Goal: Information Seeking & Learning: Learn about a topic

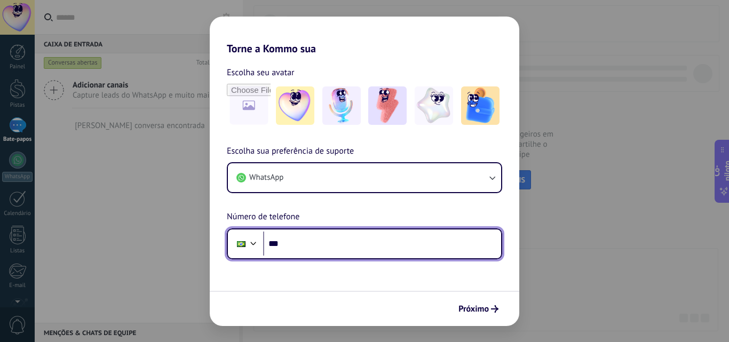
click at [323, 240] on input "***" at bounding box center [382, 244] width 238 height 25
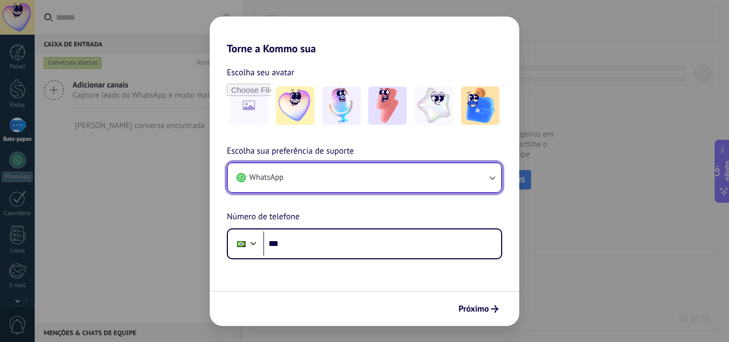
click at [366, 183] on button "WhatsApp" at bounding box center [364, 177] width 273 height 29
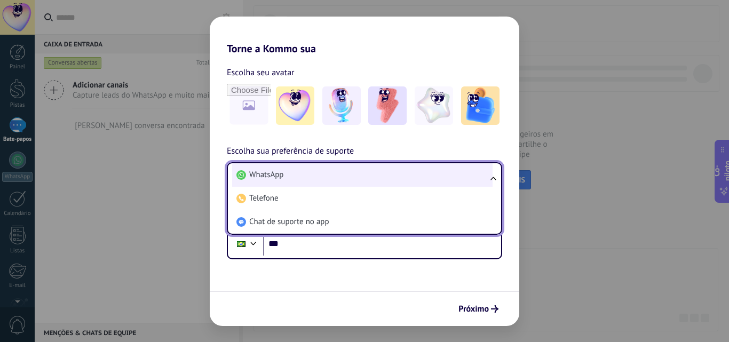
click at [371, 173] on li "WhatsApp" at bounding box center [362, 174] width 260 height 23
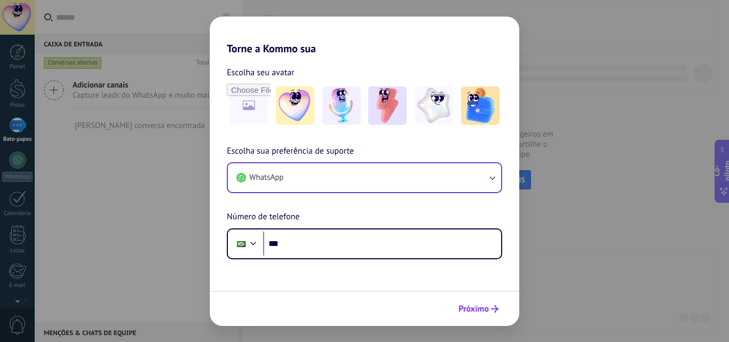
click at [474, 311] on font "Próximo" at bounding box center [473, 309] width 30 height 11
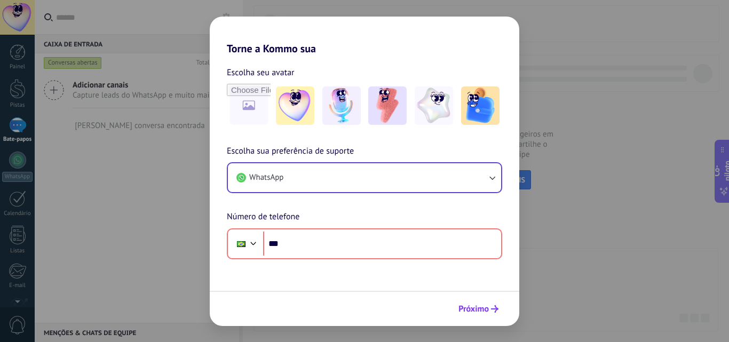
click at [474, 311] on font "Próximo" at bounding box center [473, 309] width 30 height 11
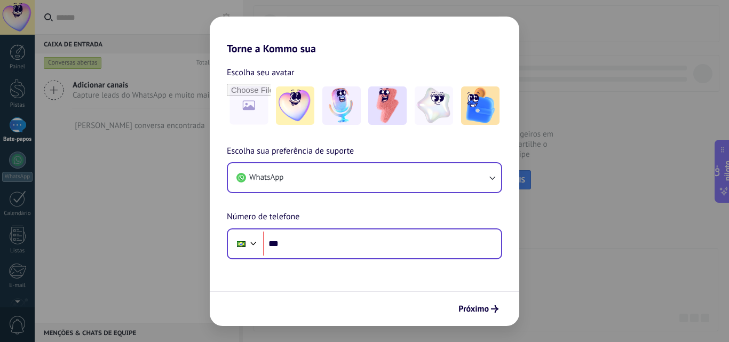
click at [343, 229] on div "Telefone ***" at bounding box center [364, 243] width 275 height 31
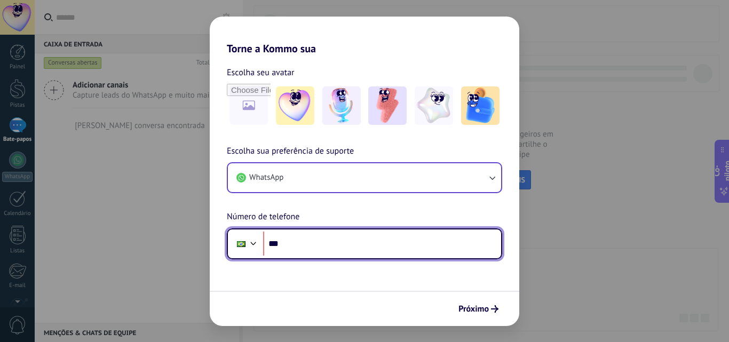
click at [428, 244] on input "***" at bounding box center [382, 244] width 238 height 25
paste input "**********"
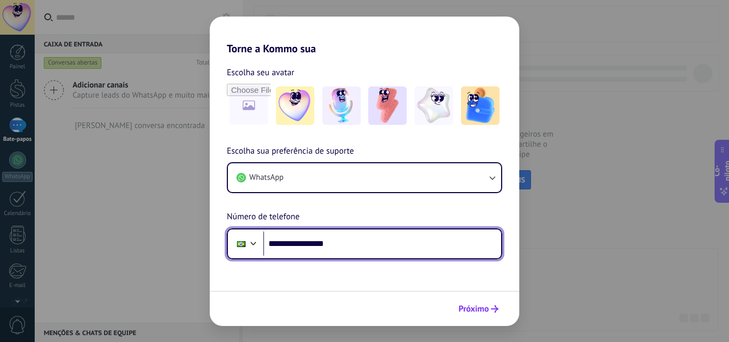
type input "**********"
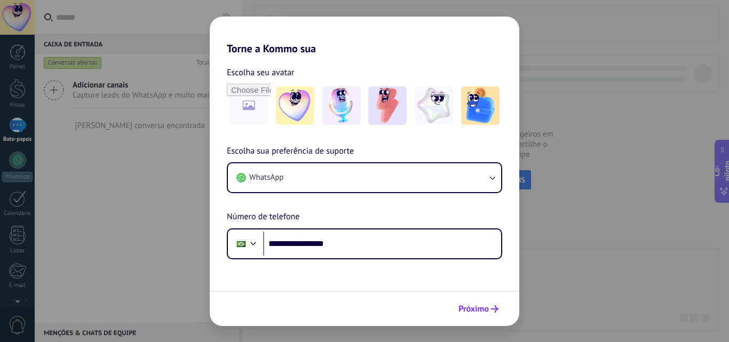
click at [490, 311] on span "Próximo" at bounding box center [478, 308] width 40 height 7
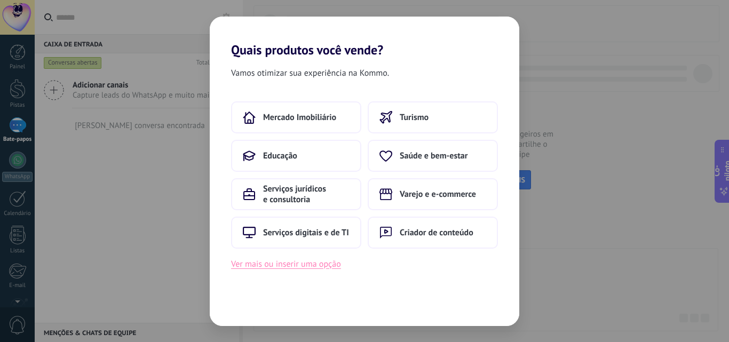
click at [331, 267] on font "Ver mais ou inserir uma opção" at bounding box center [286, 264] width 110 height 11
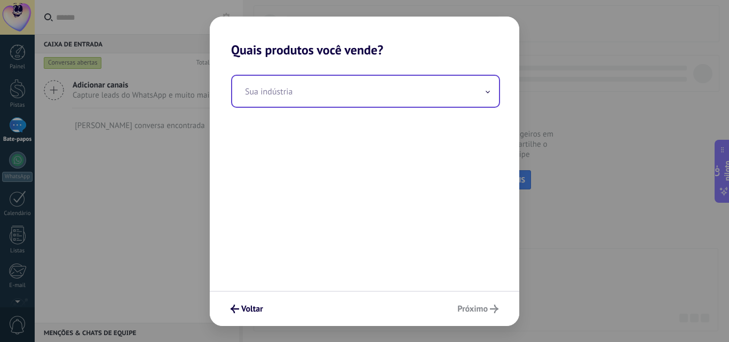
click at [380, 97] on input "text" at bounding box center [365, 91] width 267 height 31
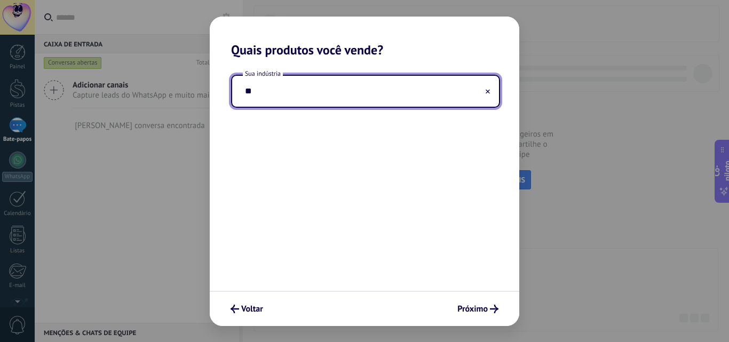
type input "*"
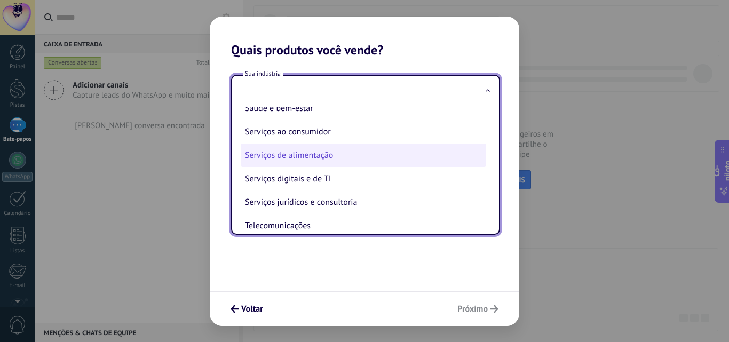
scroll to position [213, 0]
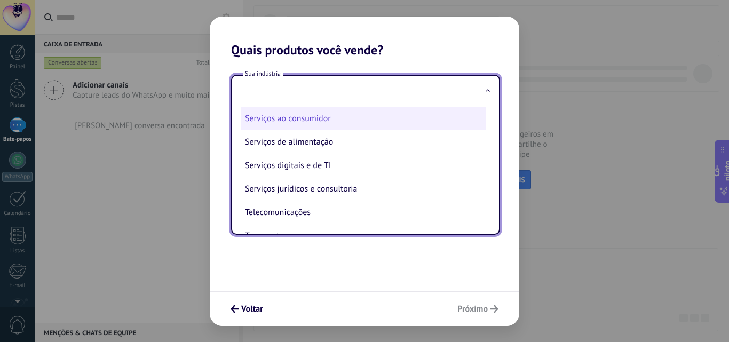
click at [382, 126] on li "Serviços ao consumidor" at bounding box center [363, 118] width 245 height 23
type input "**********"
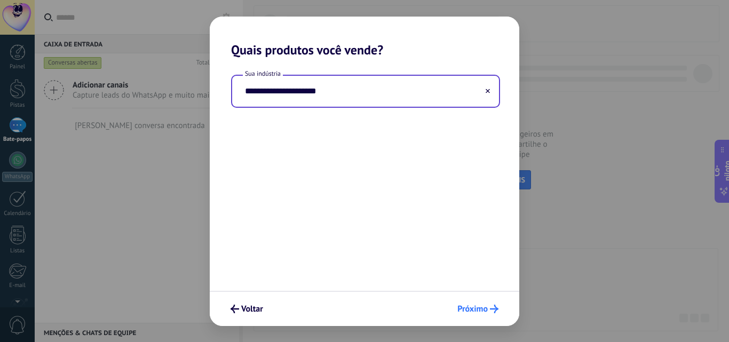
click at [458, 305] on font "Próximo" at bounding box center [472, 309] width 30 height 11
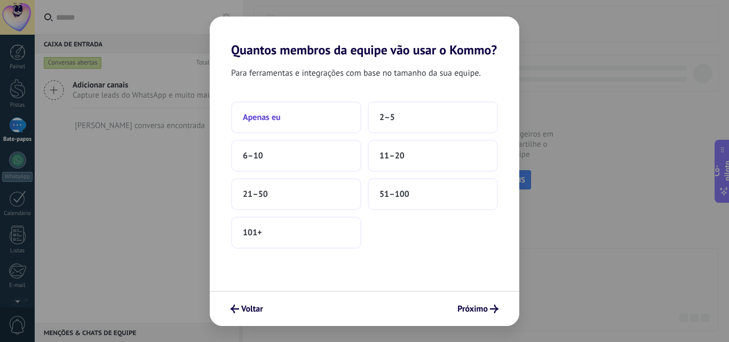
click at [328, 112] on button "Apenas eu" at bounding box center [296, 117] width 130 height 32
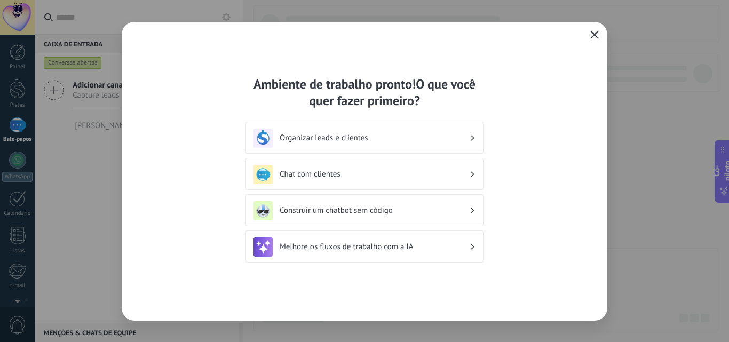
click at [591, 31] on use "button" at bounding box center [595, 34] width 8 height 8
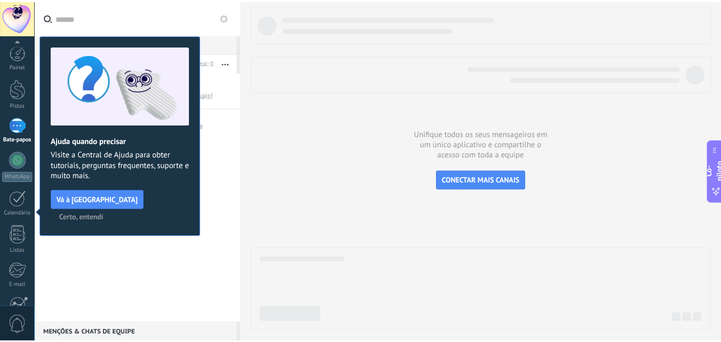
scroll to position [102, 0]
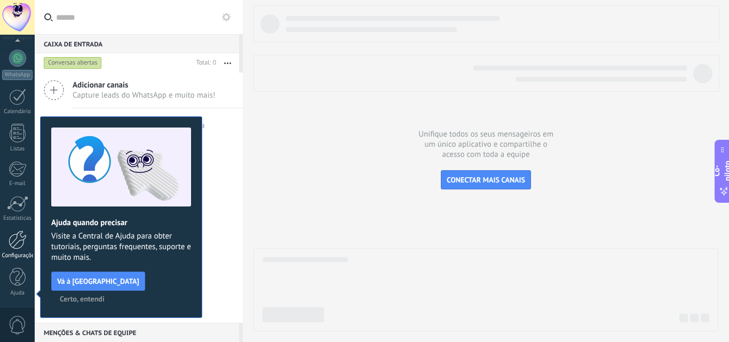
click at [16, 241] on div at bounding box center [18, 240] width 18 height 19
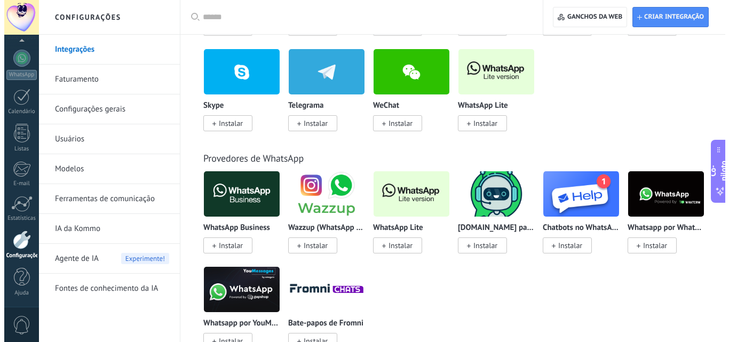
scroll to position [374, 0]
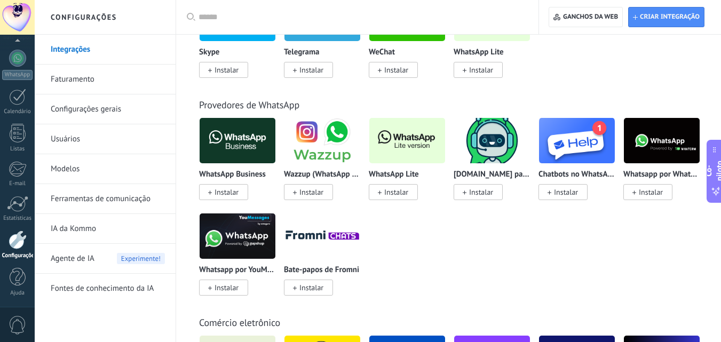
click at [410, 148] on img at bounding box center [407, 141] width 76 height 52
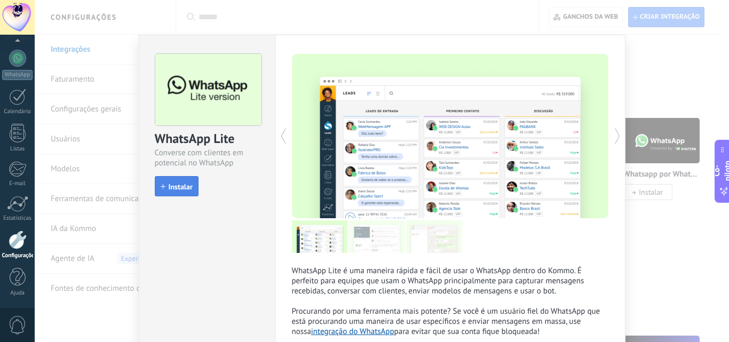
click at [173, 189] on font "Instalar" at bounding box center [181, 187] width 24 height 10
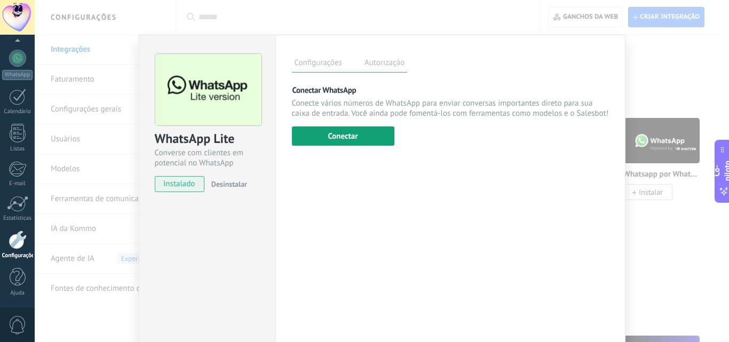
click at [368, 140] on button "Conectar" at bounding box center [343, 135] width 102 height 19
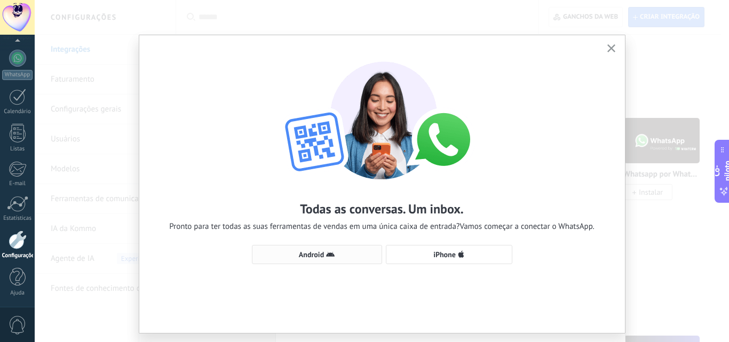
click at [352, 261] on button "Android" at bounding box center [317, 254] width 130 height 19
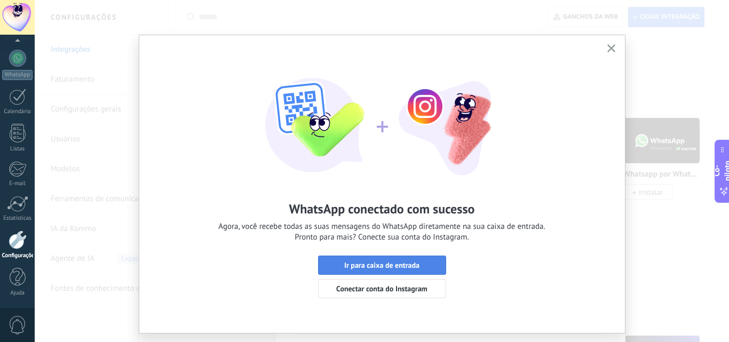
click at [405, 267] on font "Ir para caixa de entrada" at bounding box center [381, 265] width 75 height 10
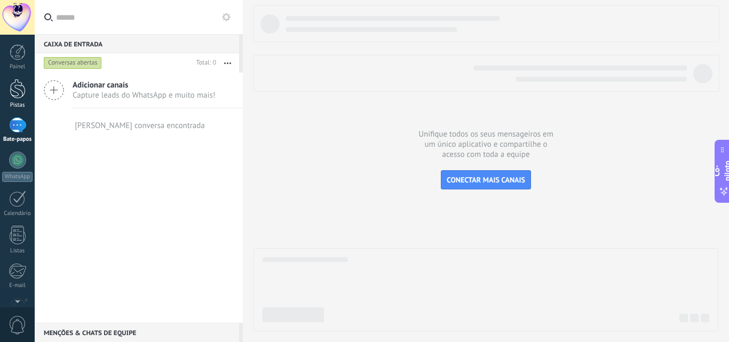
click at [15, 97] on div at bounding box center [18, 89] width 16 height 20
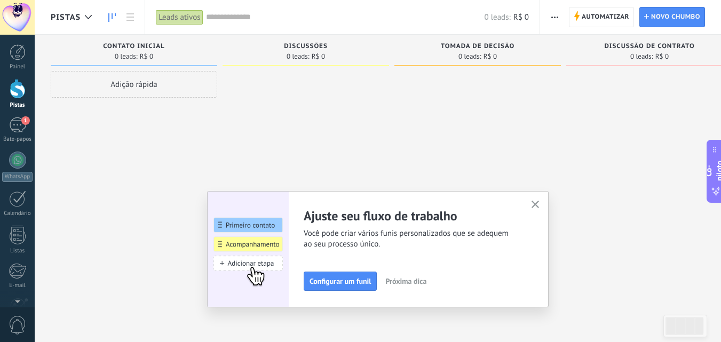
click at [539, 207] on use "button" at bounding box center [535, 205] width 8 height 8
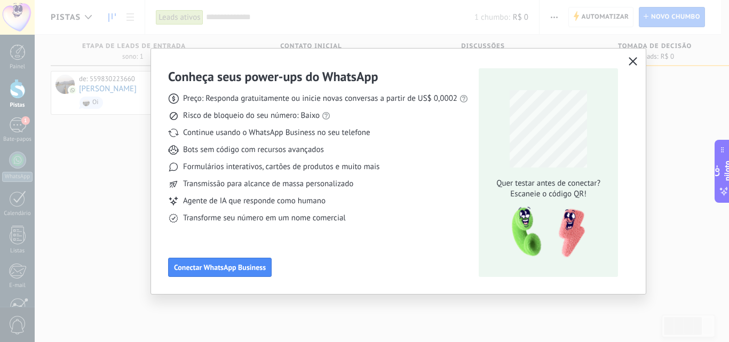
click at [632, 65] on icon "button" at bounding box center [633, 61] width 9 height 9
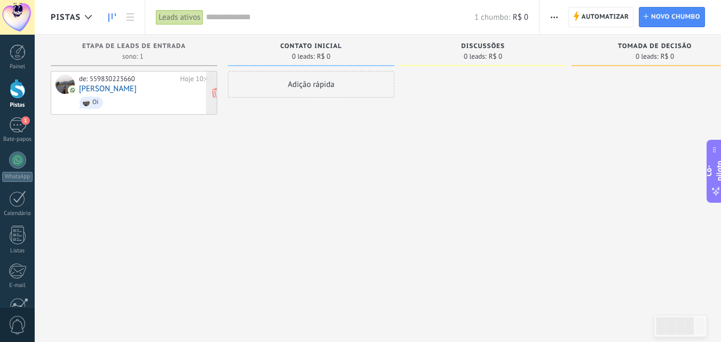
click at [152, 104] on span "Oi" at bounding box center [145, 102] width 133 height 17
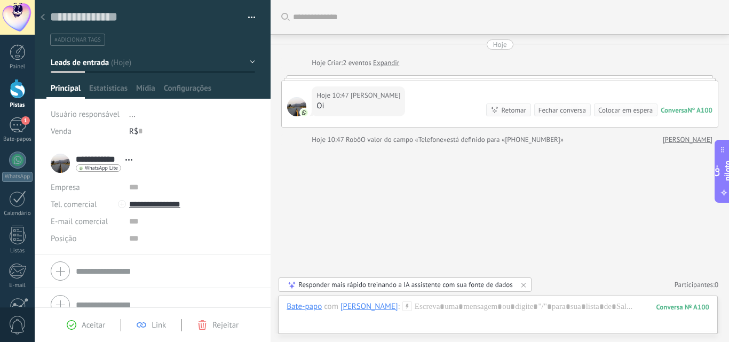
scroll to position [14, 0]
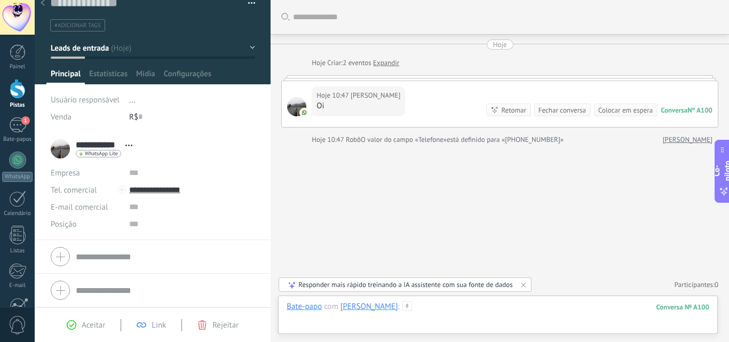
click at [505, 321] on div at bounding box center [498, 317] width 423 height 32
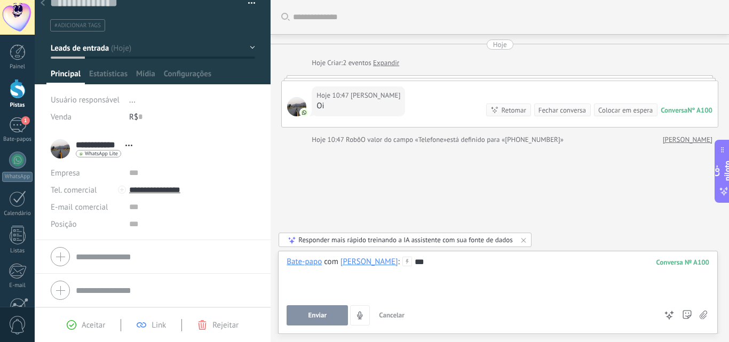
click at [338, 315] on button "Enviar" at bounding box center [317, 315] width 61 height 20
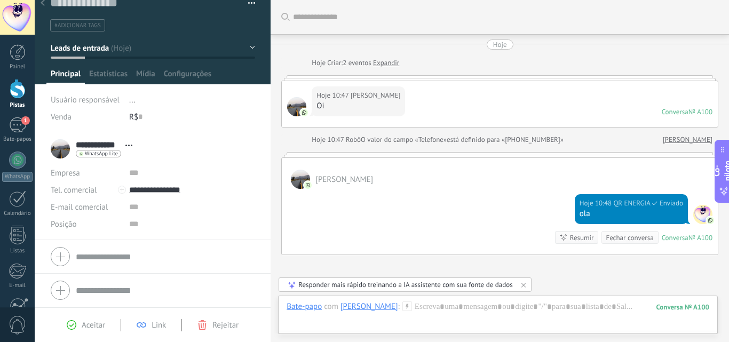
scroll to position [99, 0]
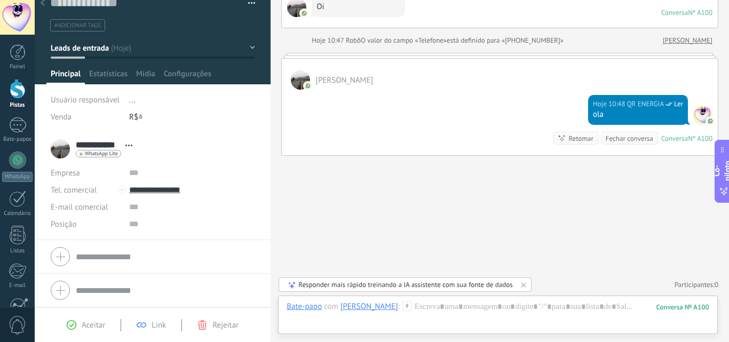
drag, startPoint x: 316, startPoint y: 162, endPoint x: 296, endPoint y: 201, distance: 44.2
click at [296, 201] on div "Buscar Carregar mais Hoje Hoje Criar: 2 eventos Expandir Hoje 10:47 [PERSON_NAM…" at bounding box center [500, 121] width 458 height 441
click at [304, 303] on div "Bate-papo" at bounding box center [304, 306] width 35 height 10
click at [304, 289] on font "Tarefa" at bounding box center [297, 288] width 21 height 10
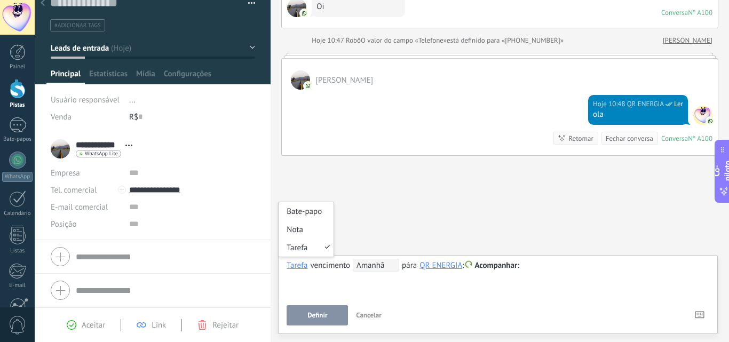
click at [291, 264] on div "Tarefa" at bounding box center [297, 265] width 21 height 10
click at [300, 232] on font "Nota" at bounding box center [295, 230] width 17 height 10
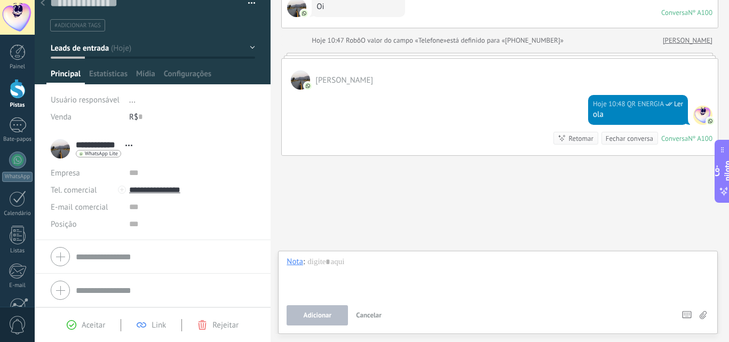
click at [292, 256] on div "Bate-papo E-mail Nota Tarefa Nota : Adicionar Cancelar Atalhos – seleção ação –…" at bounding box center [498, 292] width 440 height 83
click at [293, 263] on div "Nota" at bounding box center [295, 262] width 17 height 10
click at [301, 205] on font "Bate-papo" at bounding box center [304, 207] width 35 height 10
click at [358, 263] on font "[PERSON_NAME]" at bounding box center [369, 262] width 58 height 10
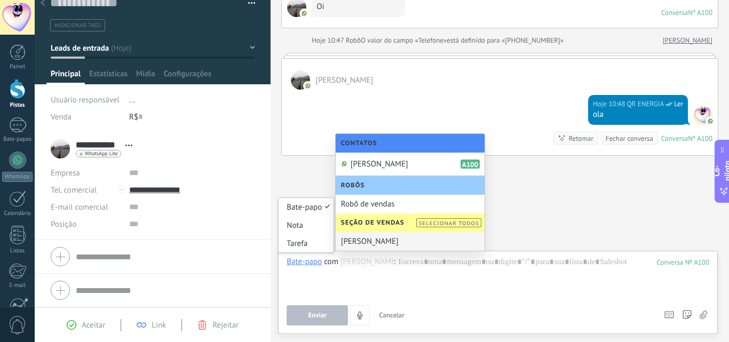
click at [303, 263] on div "Bate-papo" at bounding box center [304, 262] width 35 height 10
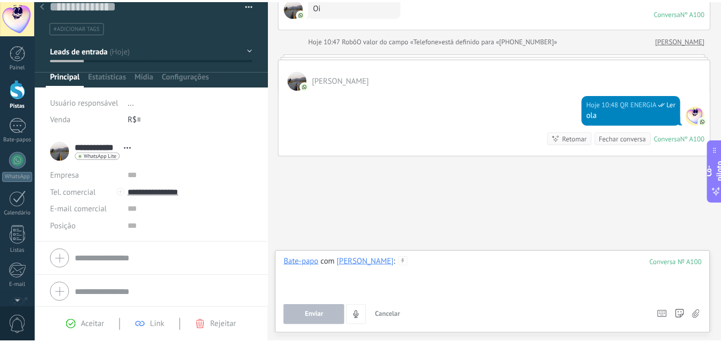
scroll to position [14, 0]
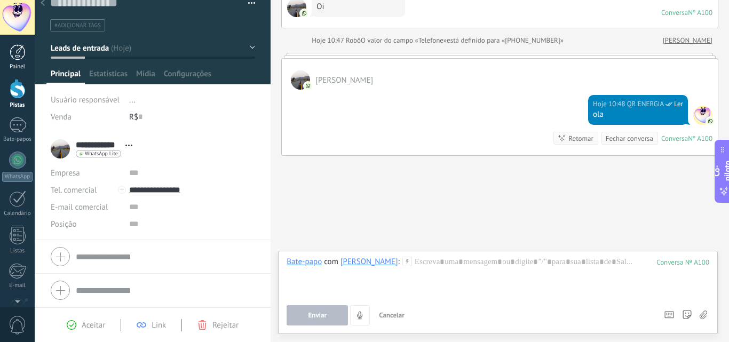
click at [14, 59] on div at bounding box center [18, 52] width 16 height 16
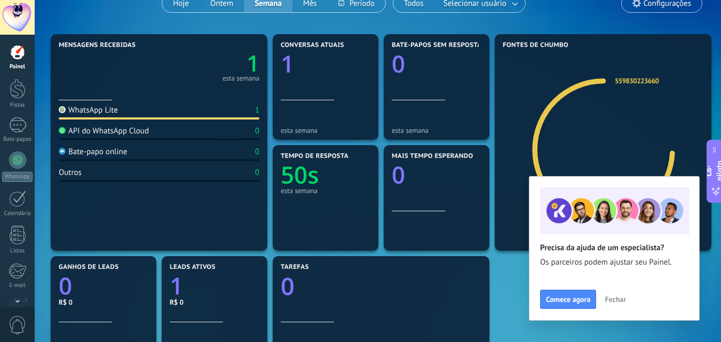
scroll to position [107, 0]
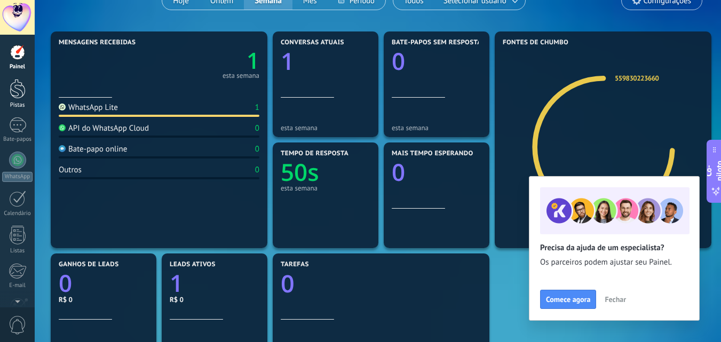
click at [16, 89] on div at bounding box center [18, 89] width 16 height 20
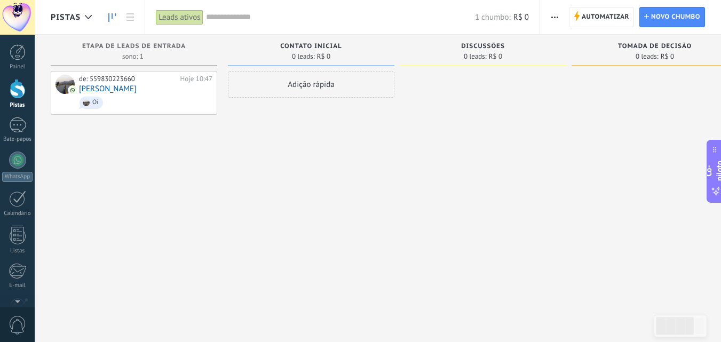
click at [19, 93] on div at bounding box center [18, 89] width 16 height 20
click at [550, 14] on button "button" at bounding box center [554, 17] width 15 height 20
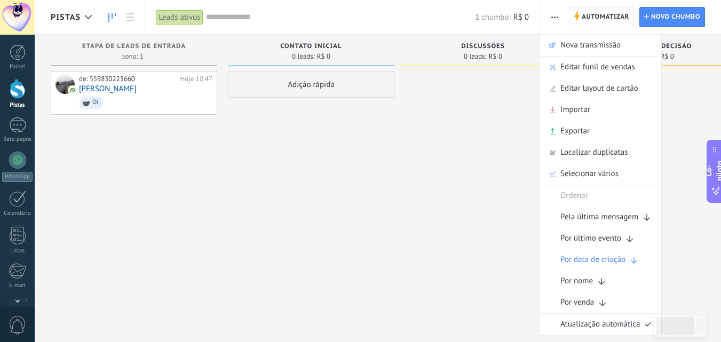
click at [472, 183] on div at bounding box center [483, 172] width 166 height 203
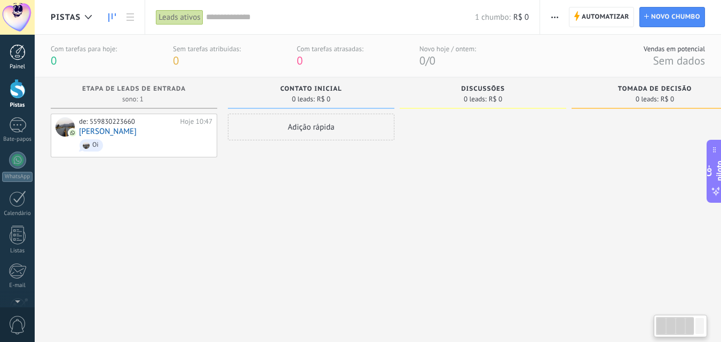
click at [15, 50] on div at bounding box center [18, 52] width 16 height 16
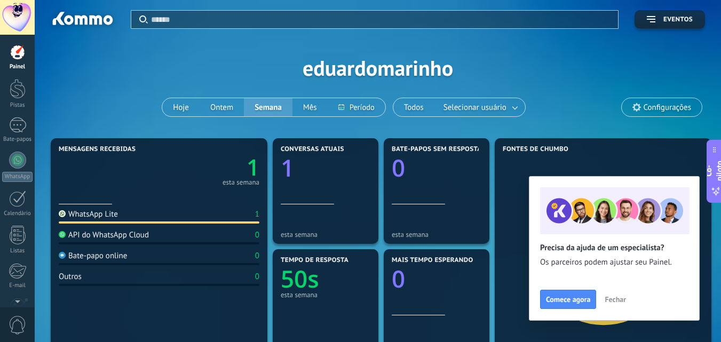
click at [676, 104] on font "Configurações" at bounding box center [667, 107] width 47 height 10
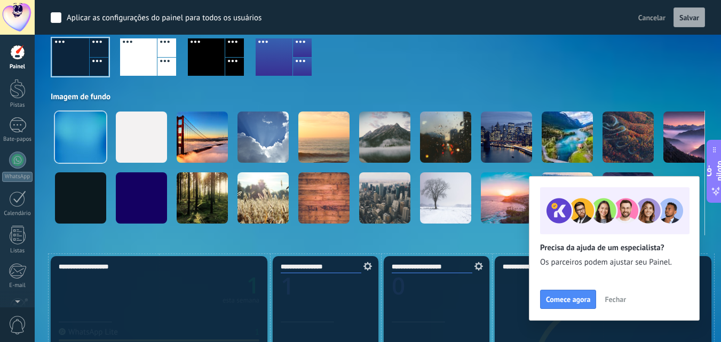
scroll to position [107, 0]
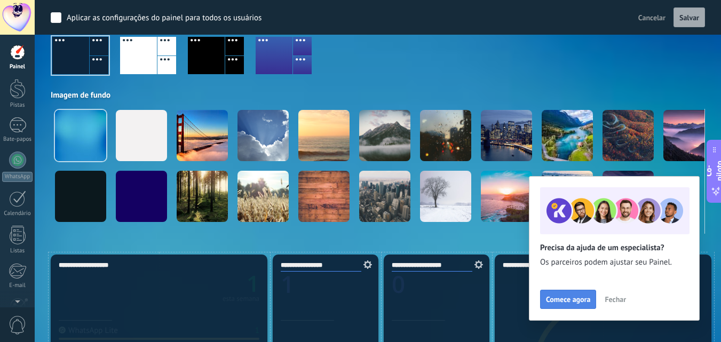
click at [568, 299] on font "Comece agora" at bounding box center [568, 300] width 44 height 10
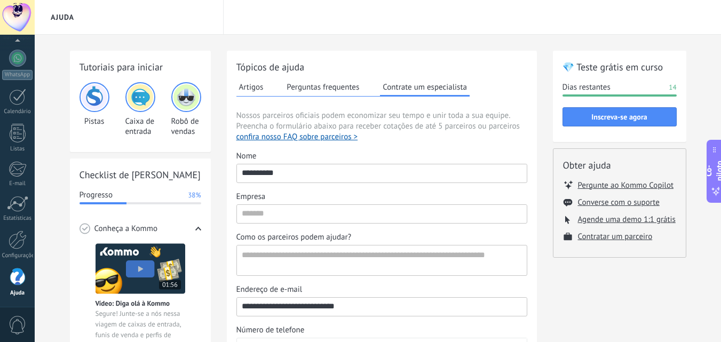
click at [351, 91] on font "Perguntas frequentes" at bounding box center [323, 87] width 73 height 10
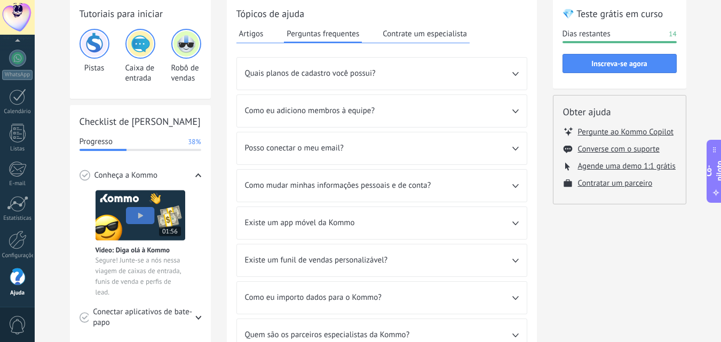
scroll to position [107, 0]
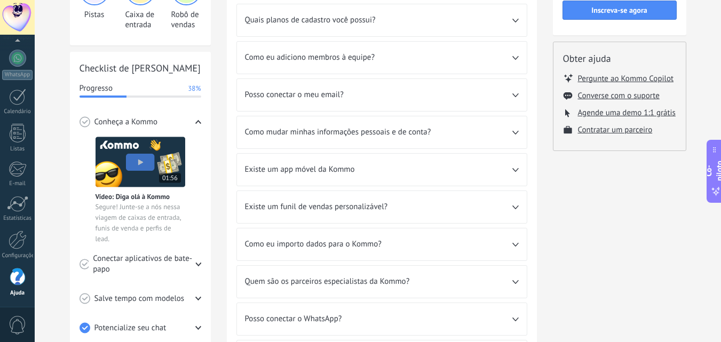
click at [360, 247] on font "Como eu importo dados para o Kommo?" at bounding box center [313, 244] width 137 height 10
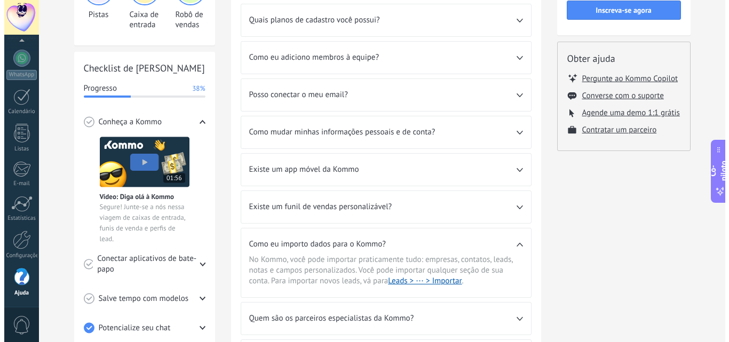
scroll to position [160, 0]
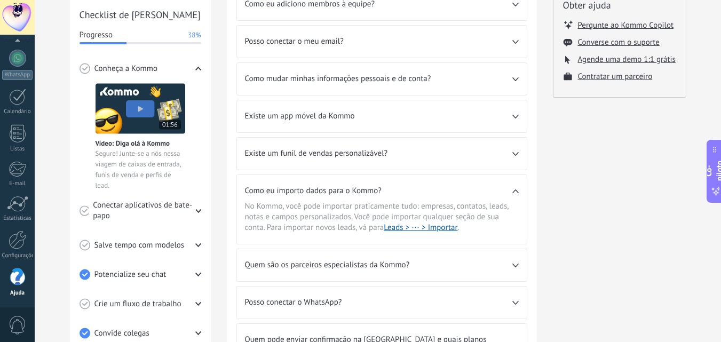
click at [197, 212] on icon at bounding box center [198, 210] width 6 height 5
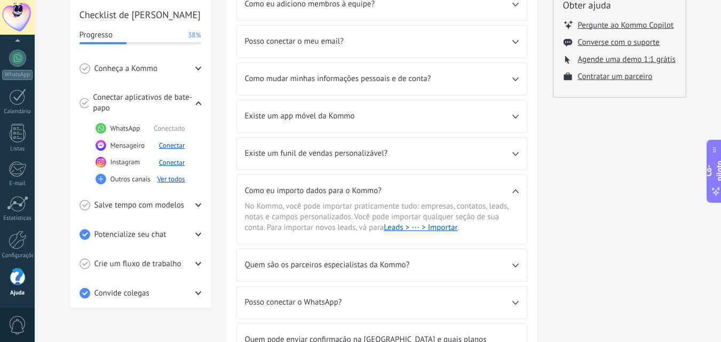
click at [195, 101] on icon at bounding box center [198, 102] width 6 height 5
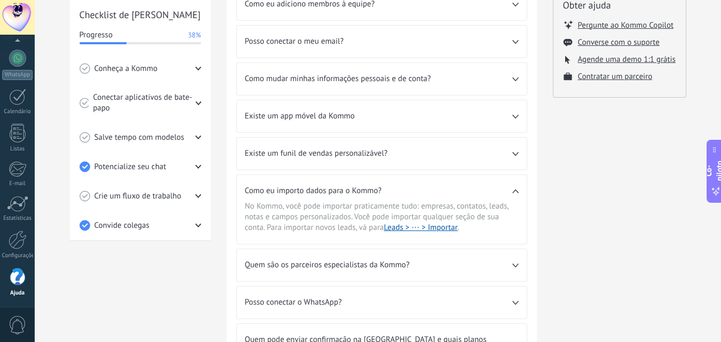
click at [196, 67] on icon at bounding box center [198, 69] width 6 height 6
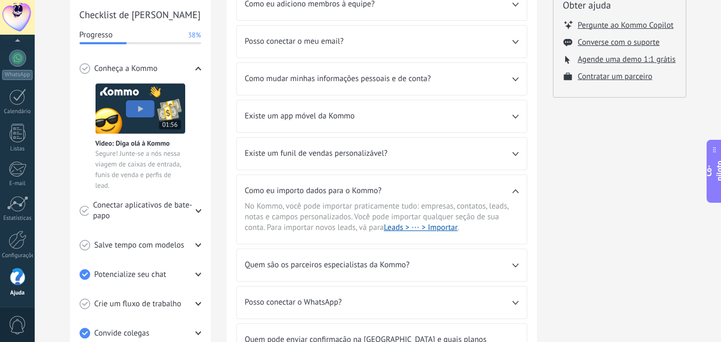
click at [143, 111] on img at bounding box center [141, 108] width 90 height 51
